Goal: Task Accomplishment & Management: Complete application form

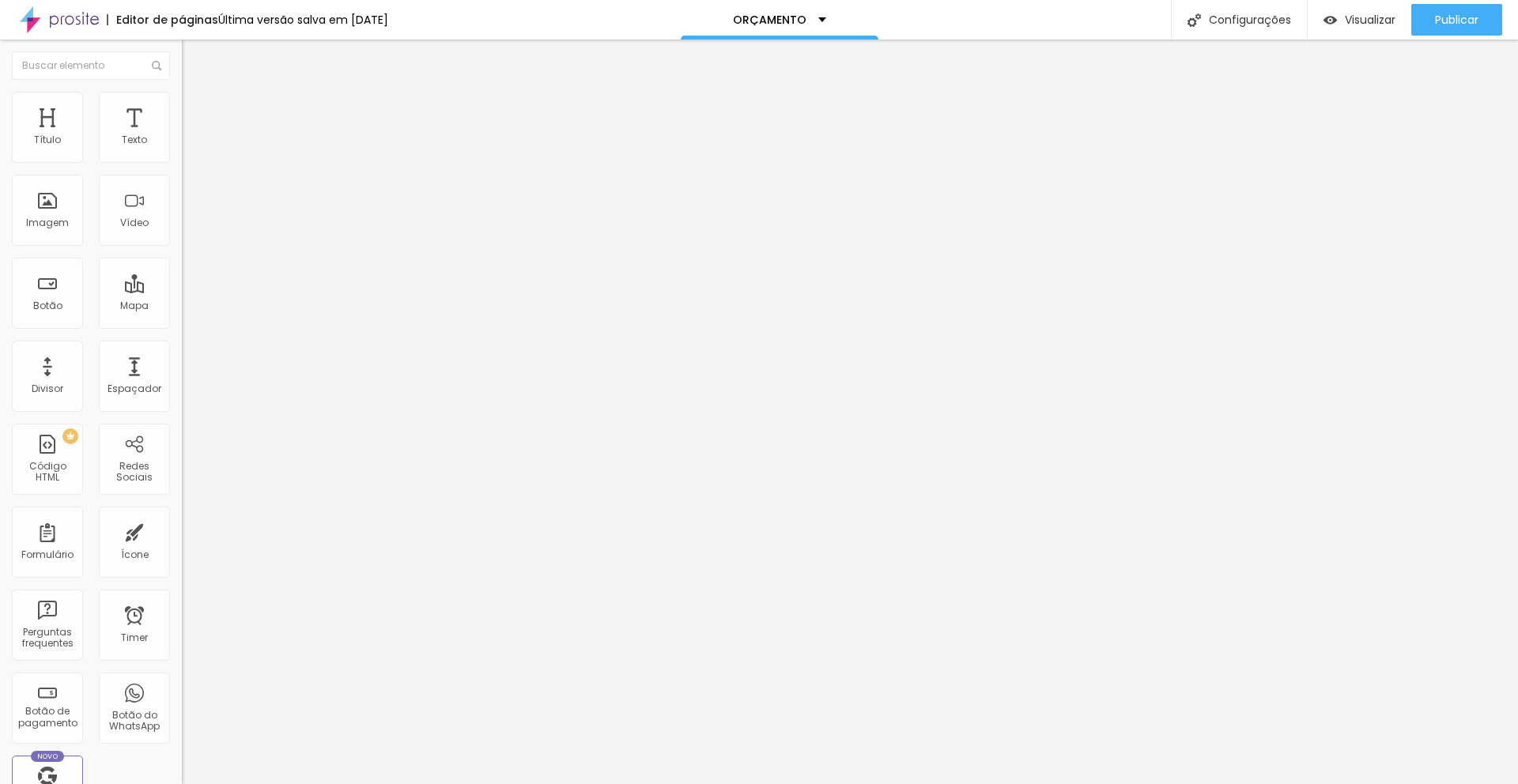
click at [181, 160] on img at bounding box center [186, 164] width 10 height 10
type input "Whatsapp"
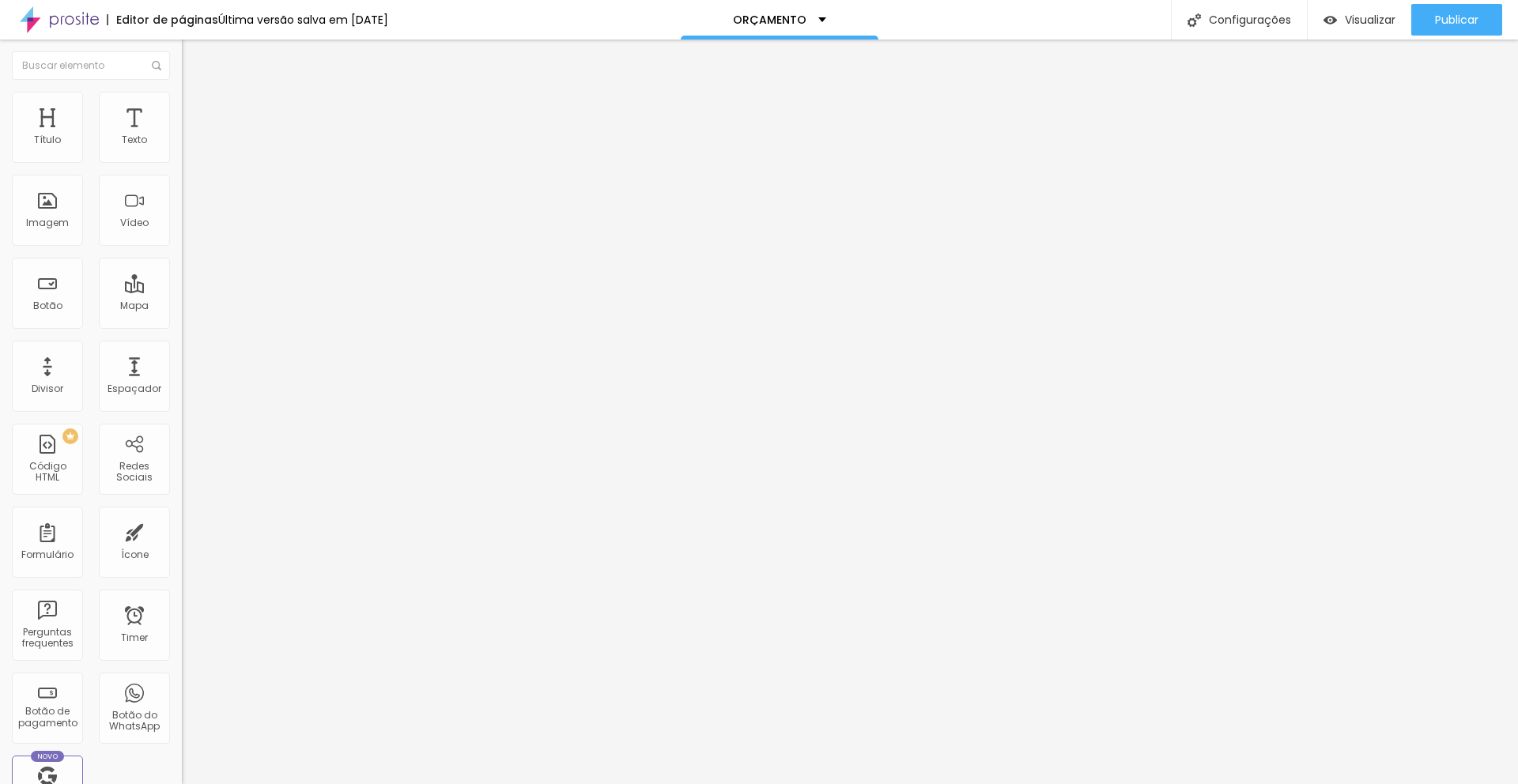
paste input "Para qual WhatsApp enviamos todas as informações?"
drag, startPoint x: 956, startPoint y: 460, endPoint x: 732, endPoint y: 463, distance: 224.0
type input "Para qual WhatsApp enviamos todas as informações?"
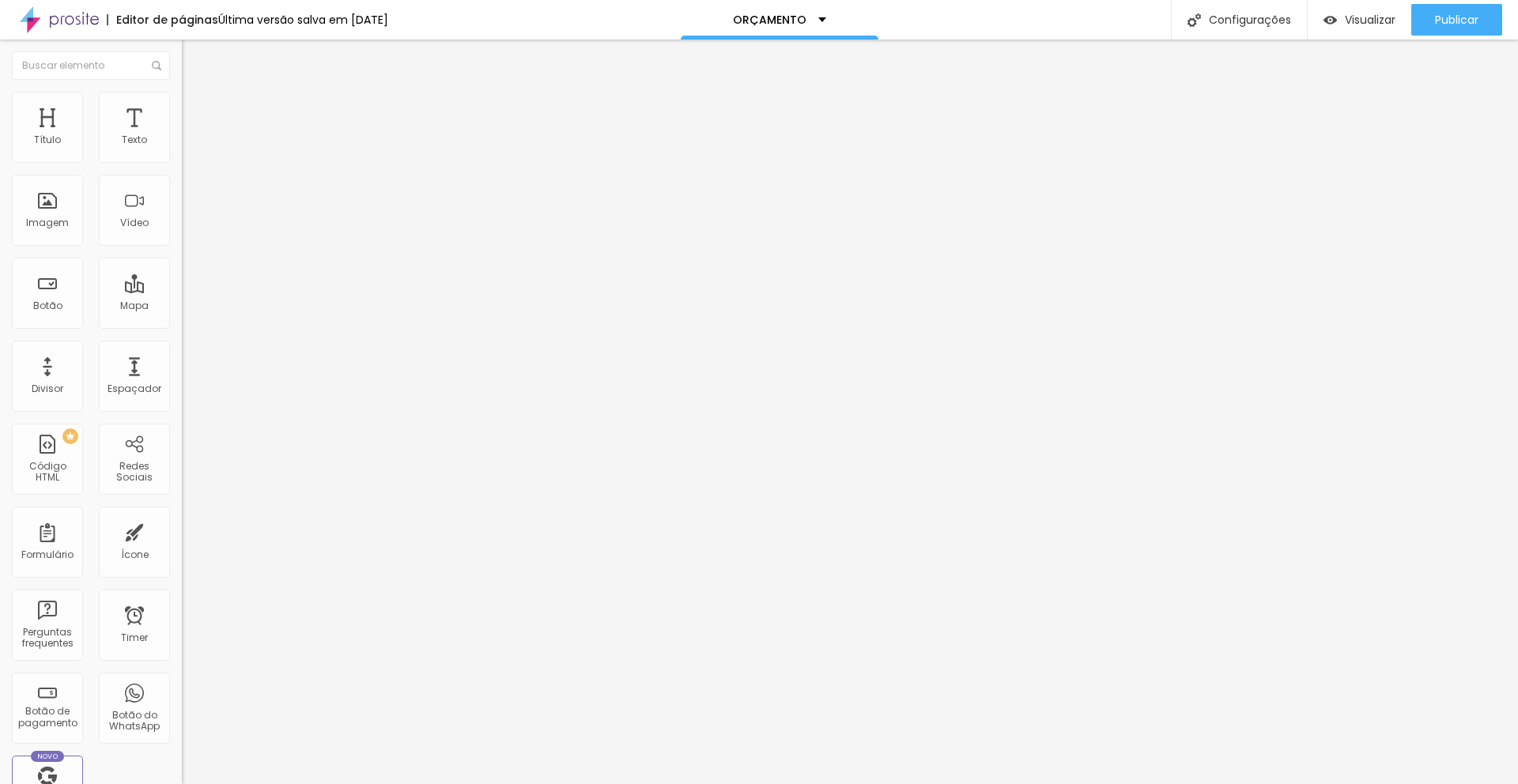
drag, startPoint x: 566, startPoint y: 466, endPoint x: 577, endPoint y: 469, distance: 11.4
type input "WhatsApp"
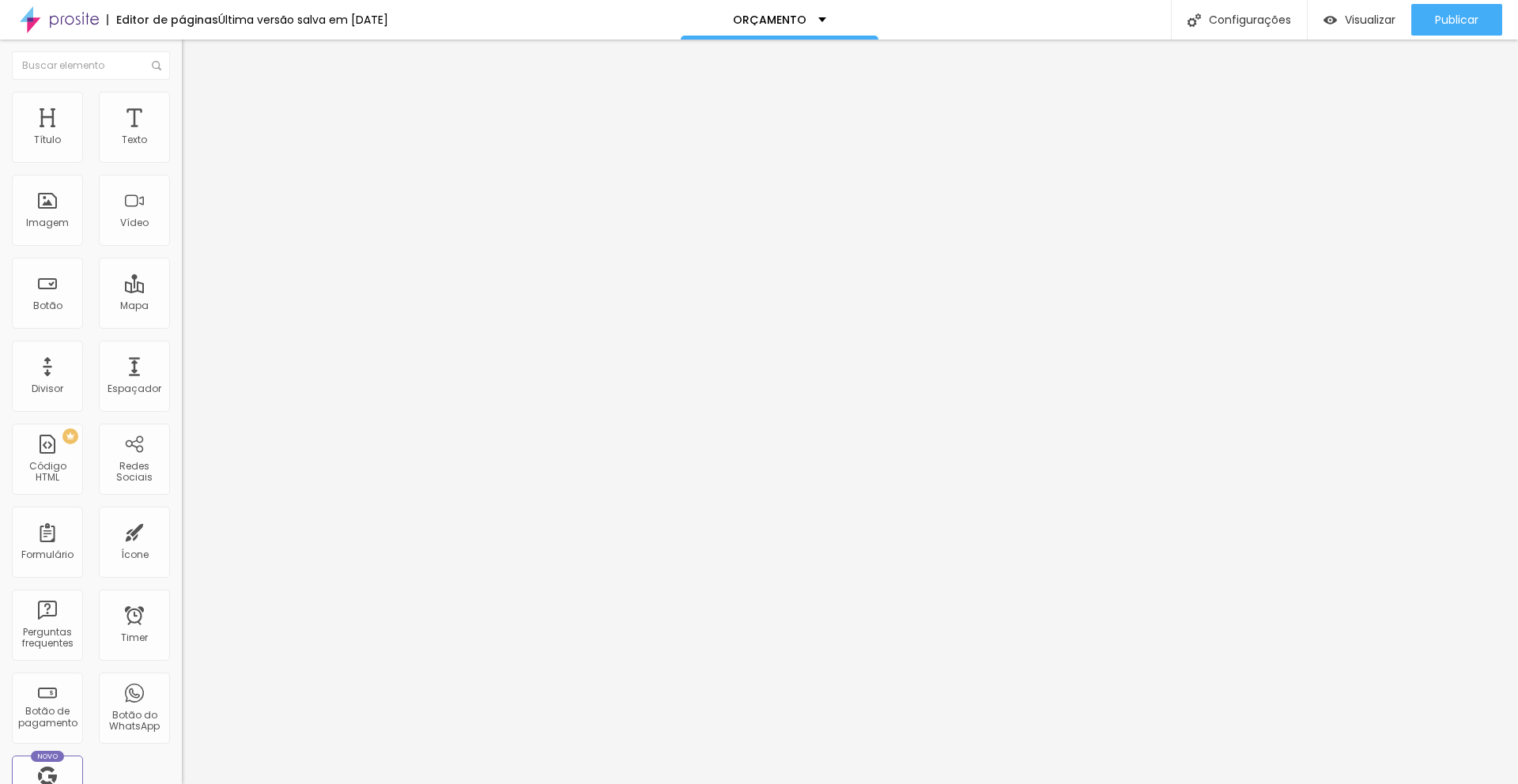
drag, startPoint x: 895, startPoint y: 468, endPoint x: 1006, endPoint y: 468, distance: 111.0
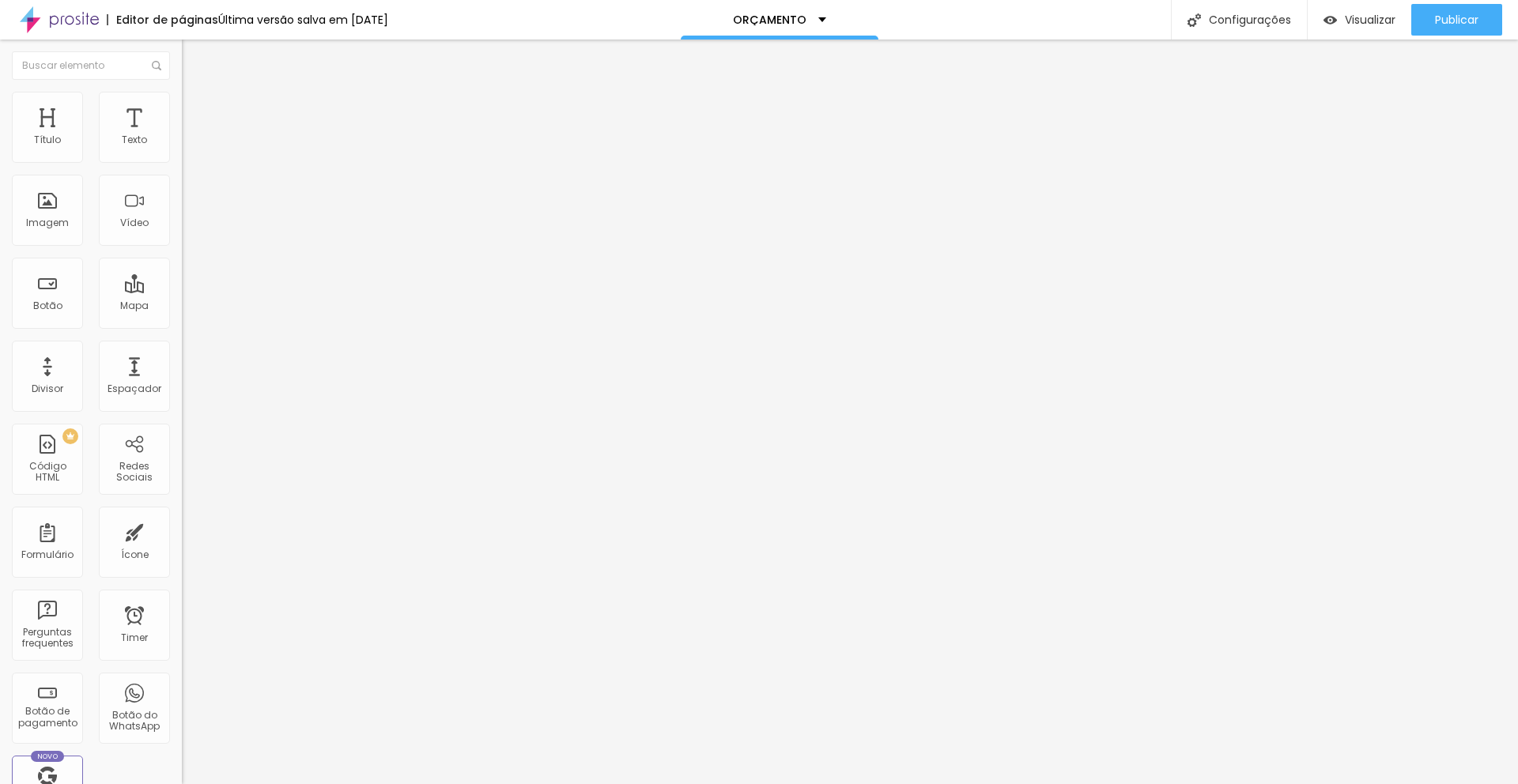
paste input "E-mail (sem spam, prometido)"
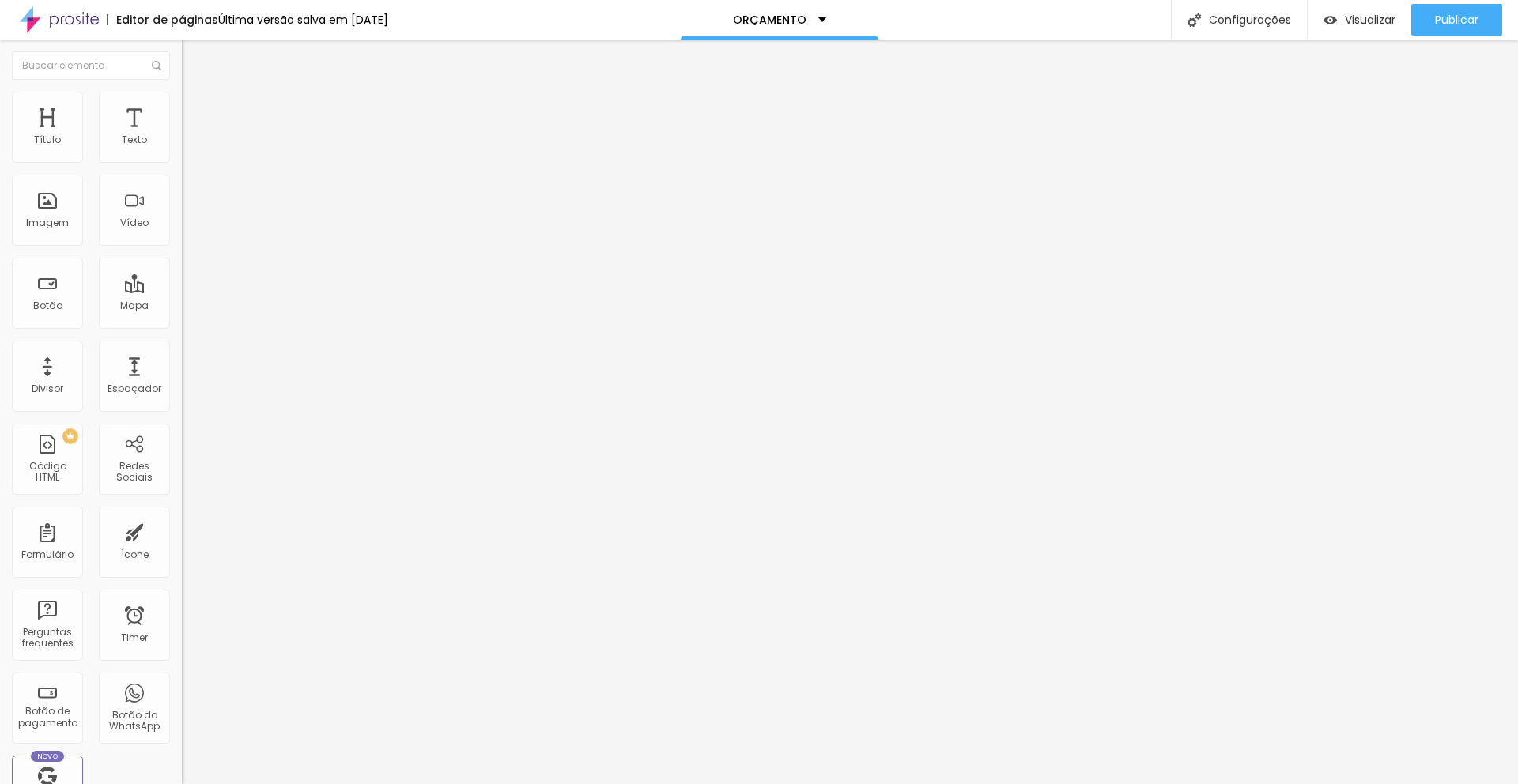
drag, startPoint x: 867, startPoint y: 410, endPoint x: 874, endPoint y: 419, distance: 11.4
drag, startPoint x: 1002, startPoint y: 372, endPoint x: 1011, endPoint y: 372, distance: 9.0
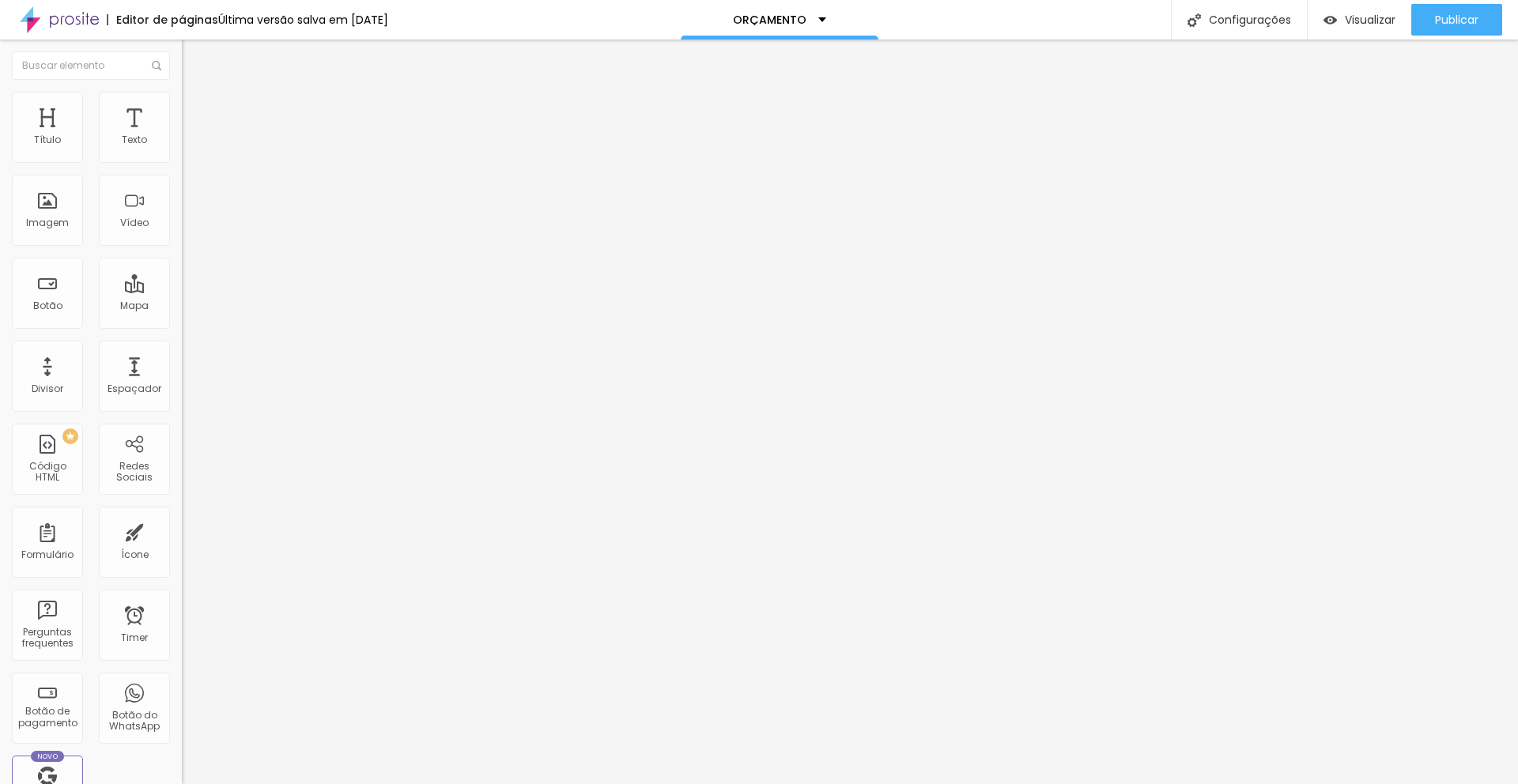
drag, startPoint x: 1001, startPoint y: 370, endPoint x: 988, endPoint y: 375, distance: 13.9
drag, startPoint x: 932, startPoint y: 374, endPoint x: 759, endPoint y: 372, distance: 173.0
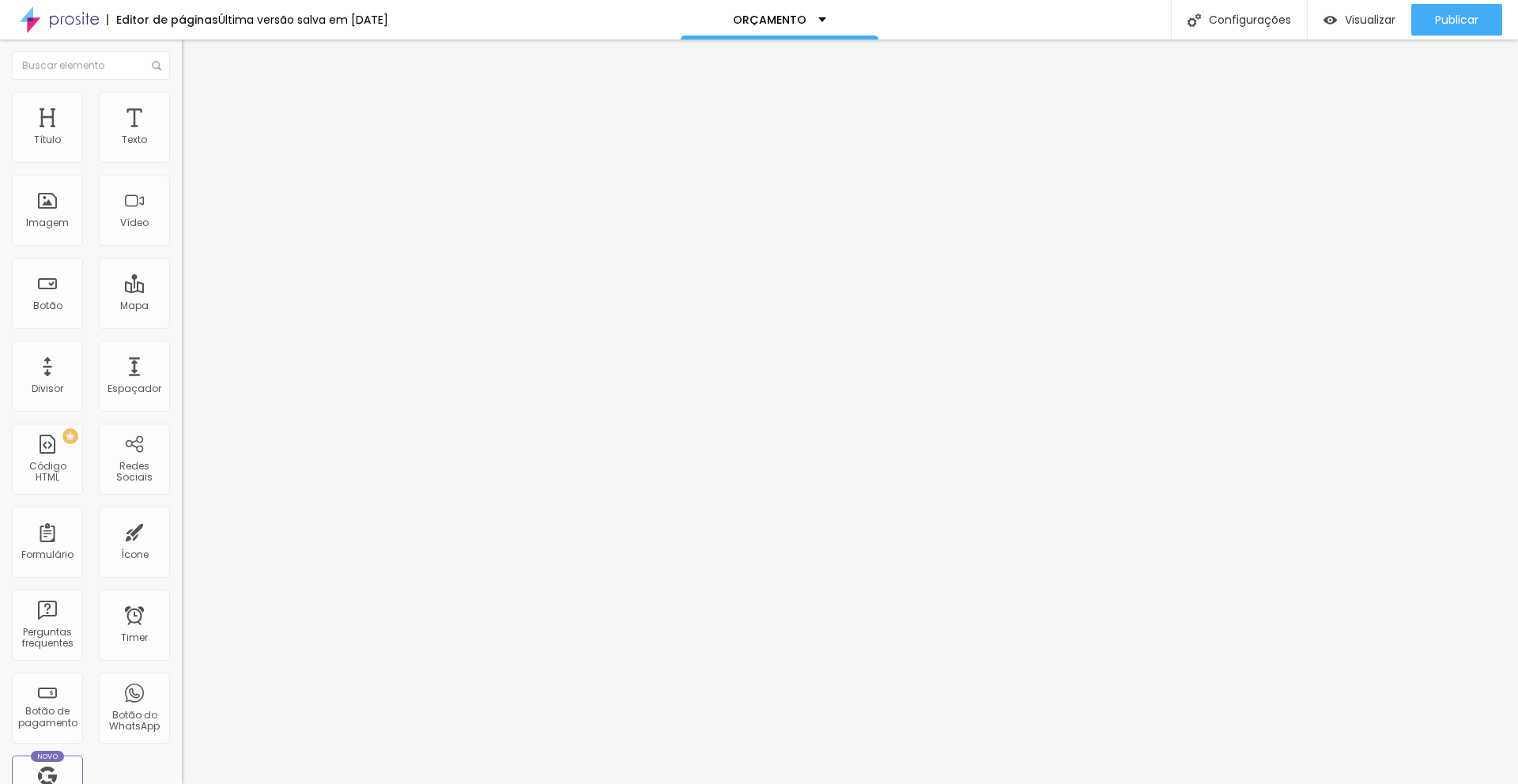
type input "Coloca aqui o teu e-mail (sem spam, prometo)"
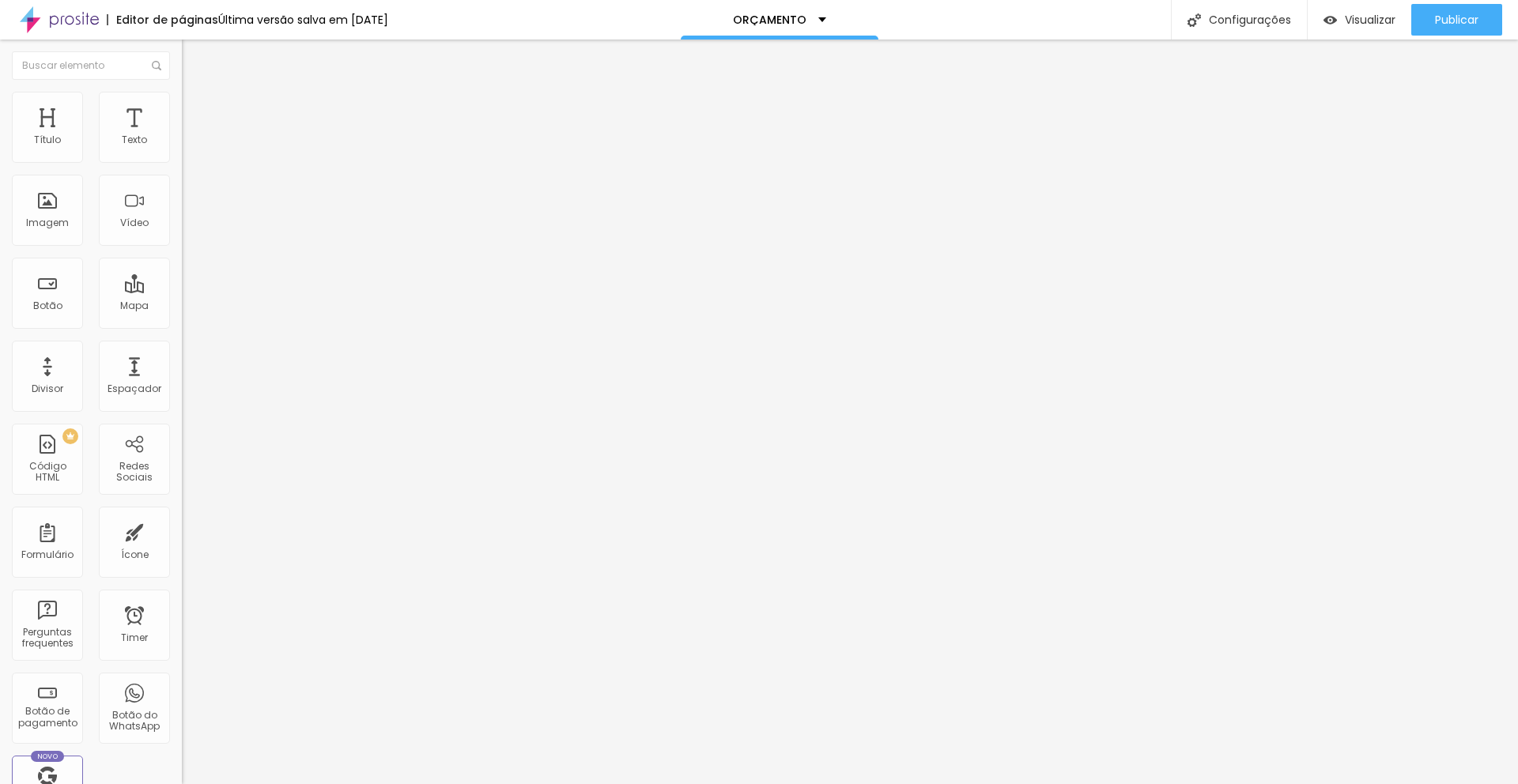
click at [1444, 24] on span "Publicar" at bounding box center [1457, 19] width 44 height 13
click at [1357, 26] on span "Visualizar" at bounding box center [1356, 19] width 51 height 13
click at [181, 308] on img at bounding box center [272, 399] width 181 height 181
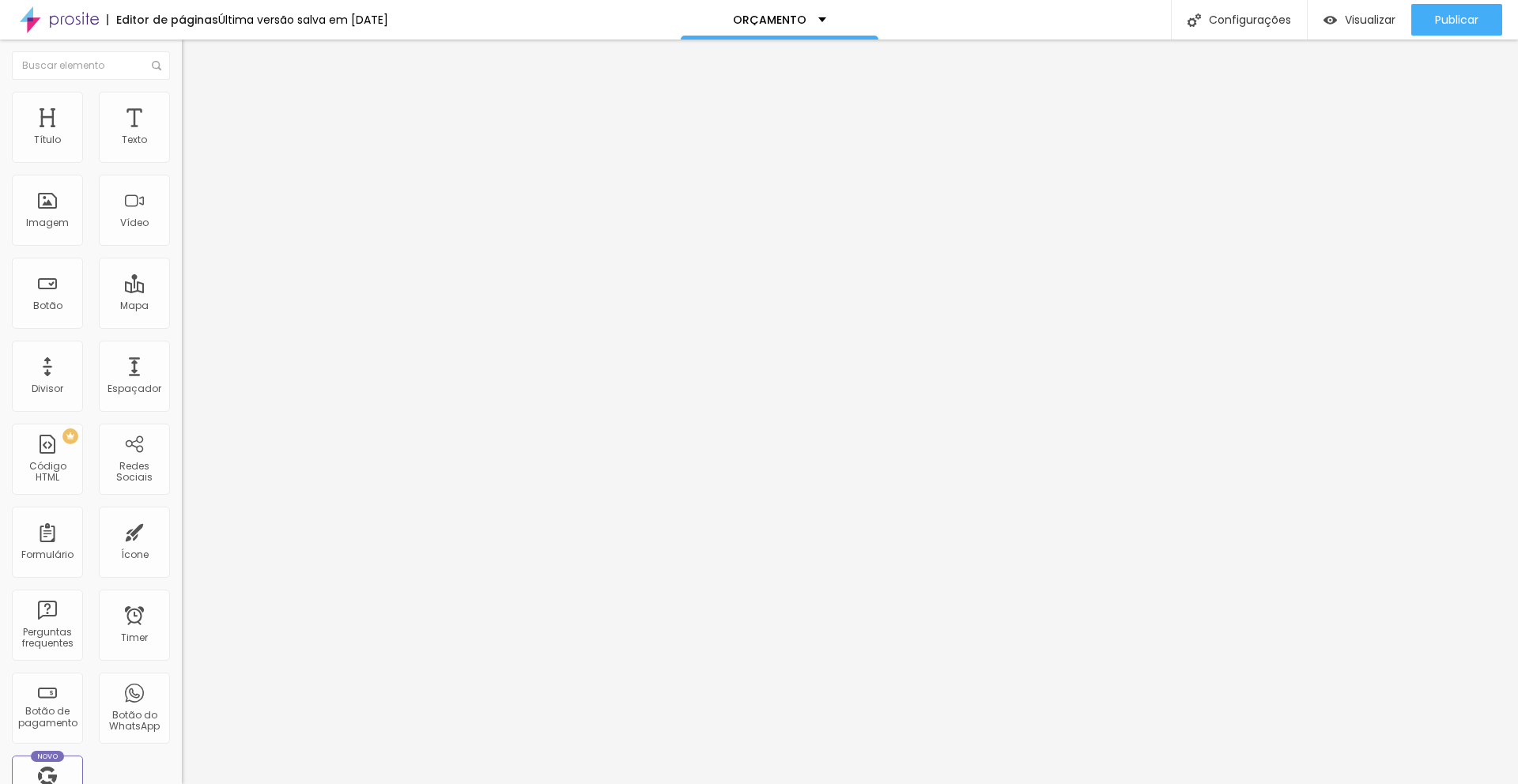
click at [181, 161] on input "[PHONE_NUMBER]" at bounding box center [277, 153] width 190 height 16
type input "912188155"
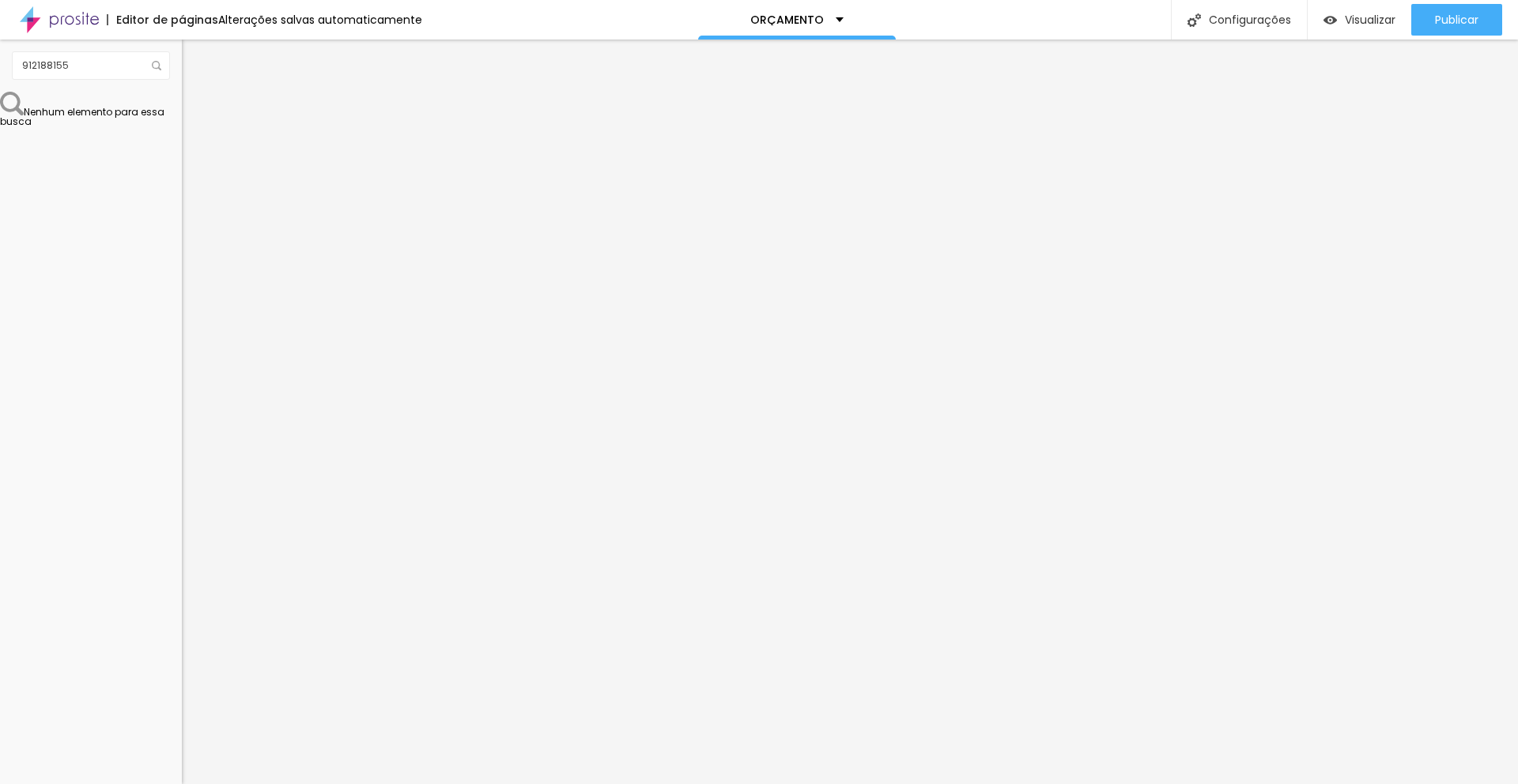
click at [181, 546] on textarea "Olá, cheguei através do site e gostaria de mais informações." at bounding box center [270, 559] width 179 height 27
click at [1444, 21] on span "Publicar" at bounding box center [1457, 19] width 44 height 13
click at [1352, 25] on span "Visualizar" at bounding box center [1371, 19] width 51 height 13
